Goal: Information Seeking & Learning: Learn about a topic

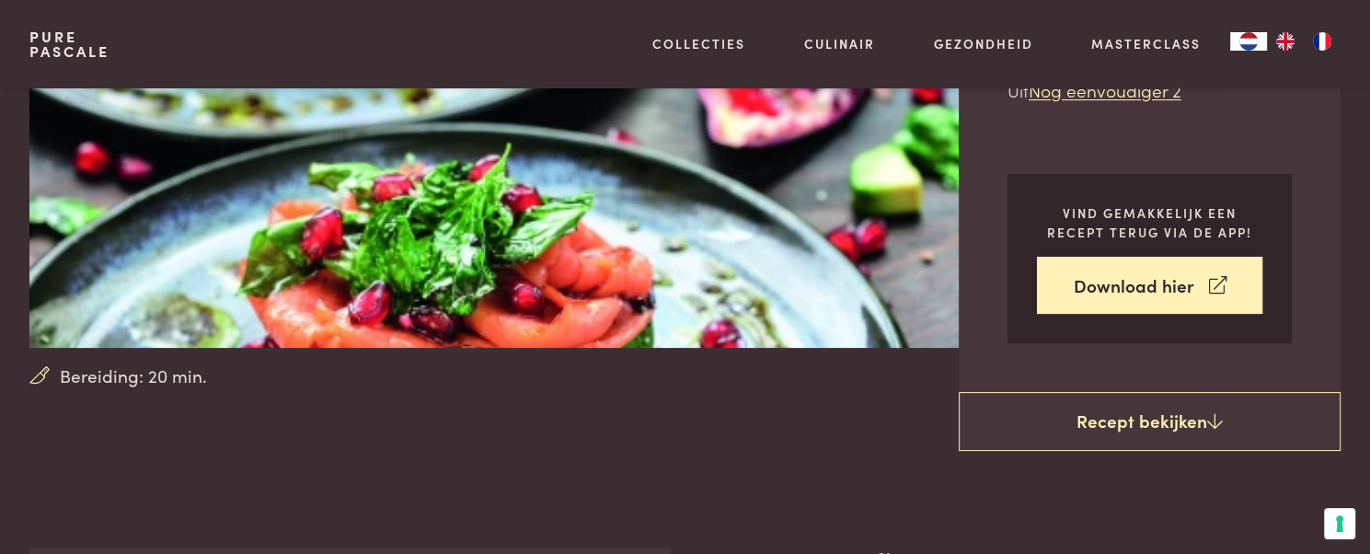
scroll to position [323, 0]
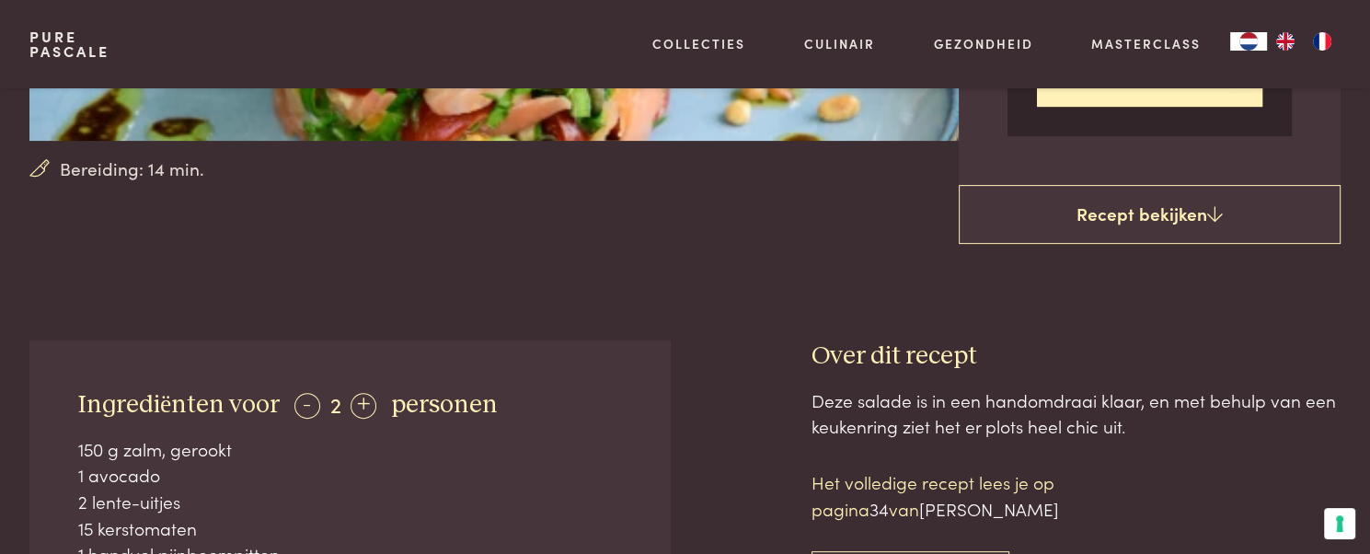
scroll to position [534, 0]
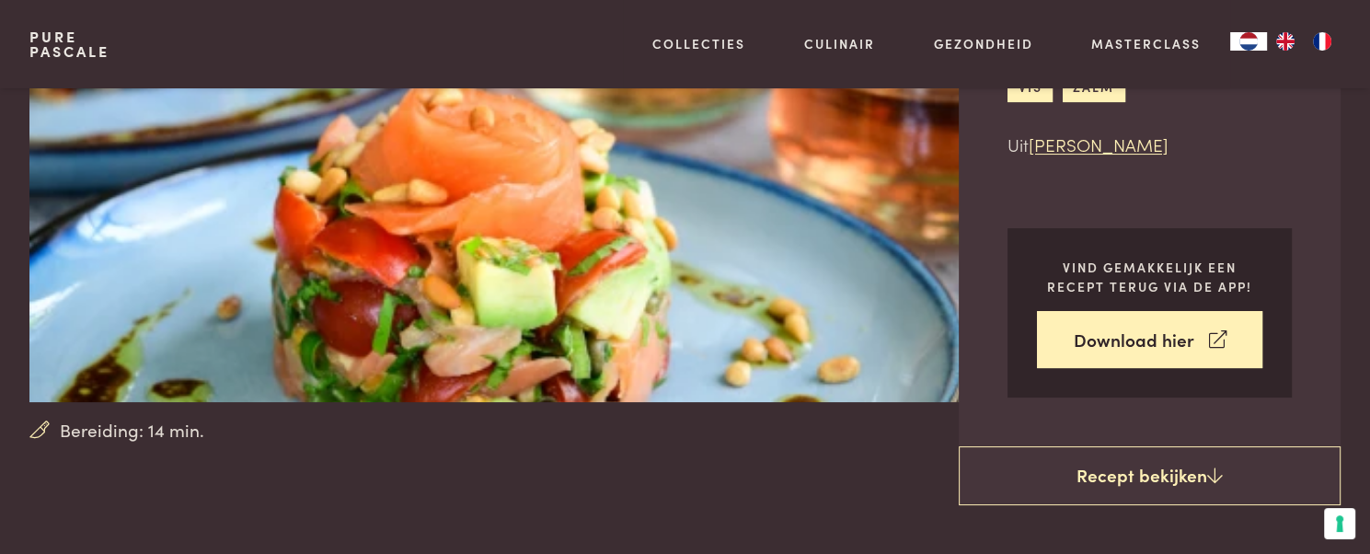
scroll to position [0, 0]
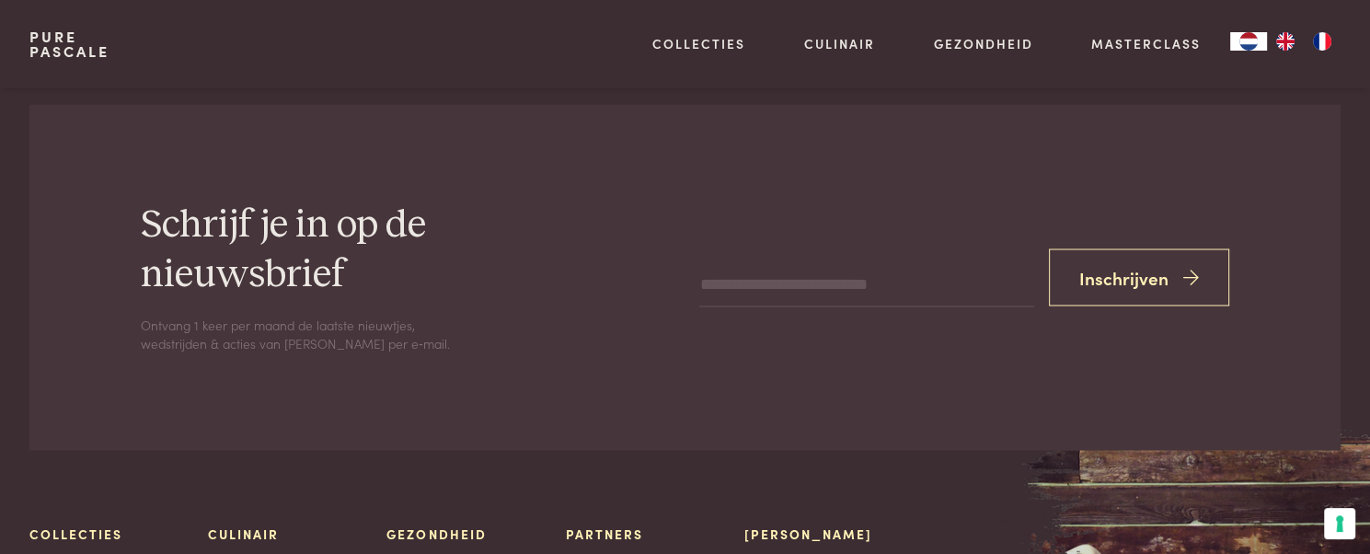
scroll to position [3638, 0]
